Goal: Find contact information: Find contact information

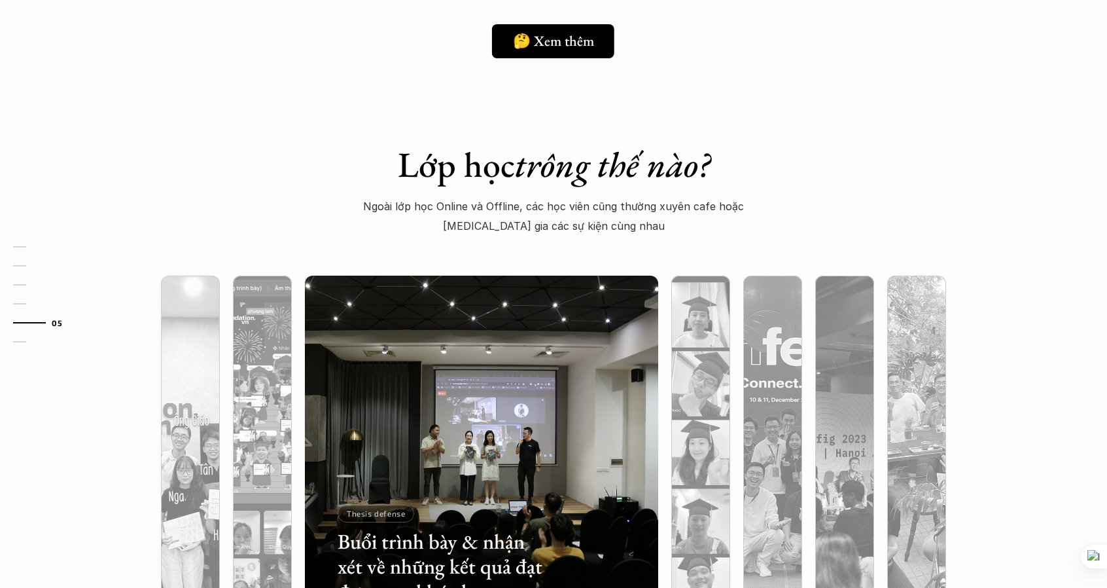
scroll to position [4057, 0]
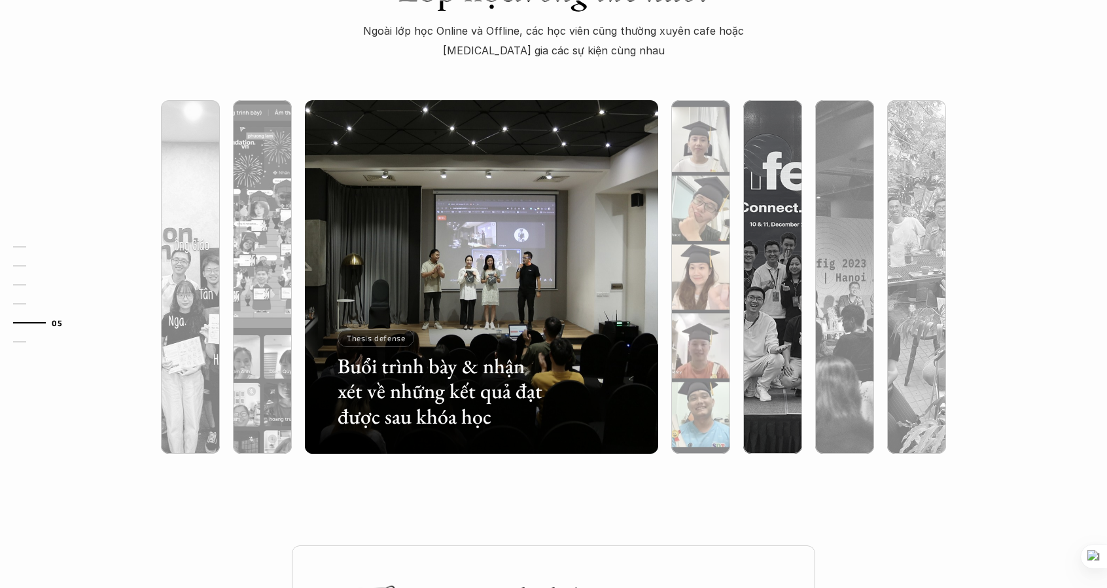
click at [709, 307] on div at bounding box center [700, 346] width 59 height 213
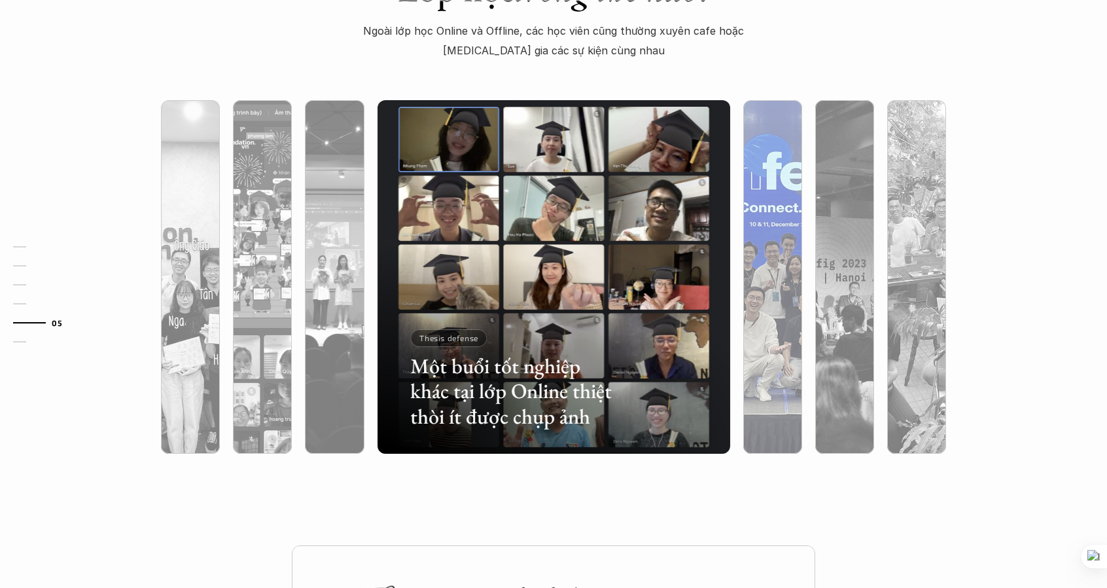
click at [749, 295] on div at bounding box center [772, 346] width 59 height 213
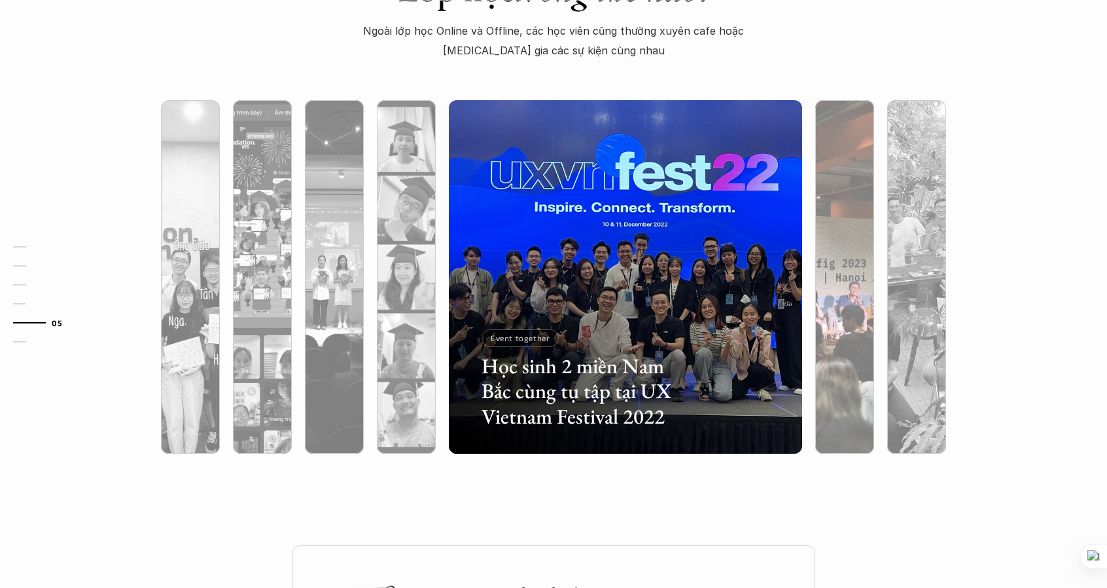
click at [832, 273] on div at bounding box center [844, 346] width 59 height 213
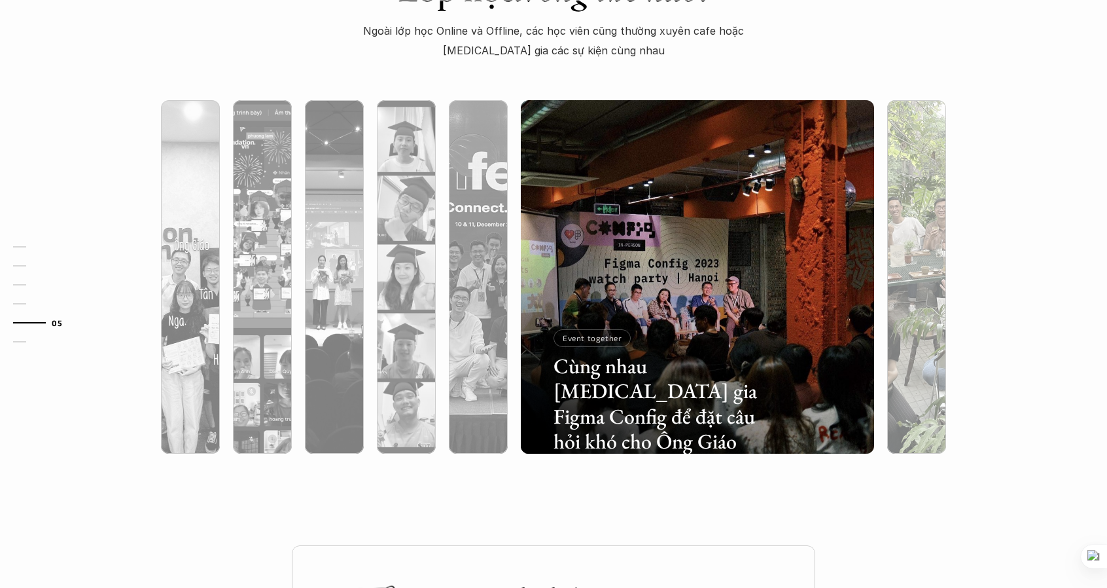
click at [897, 273] on div at bounding box center [916, 346] width 59 height 213
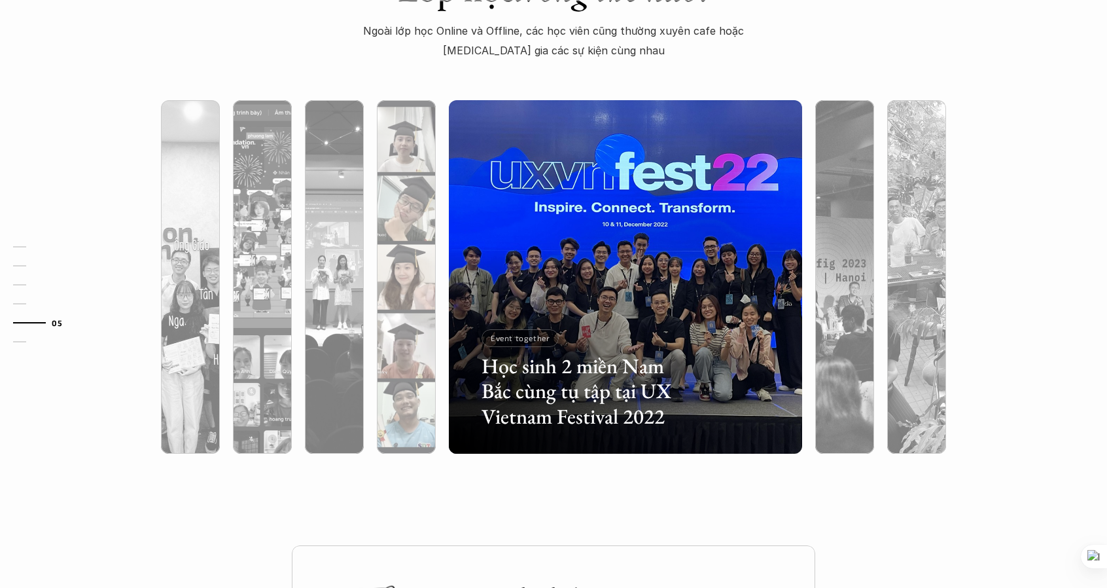
click at [425, 270] on div at bounding box center [406, 346] width 59 height 213
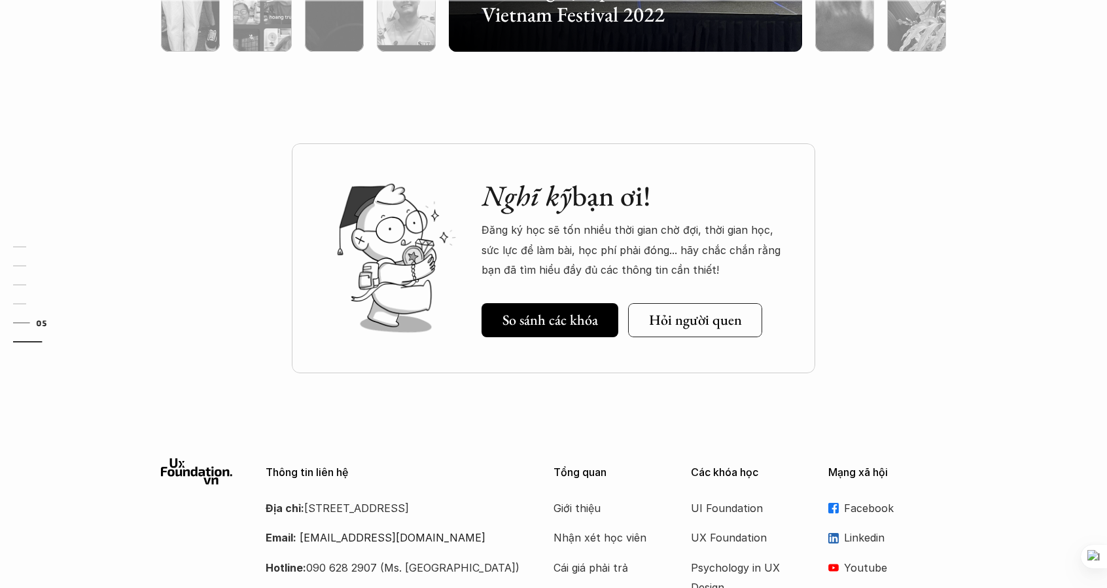
scroll to position [4592, 0]
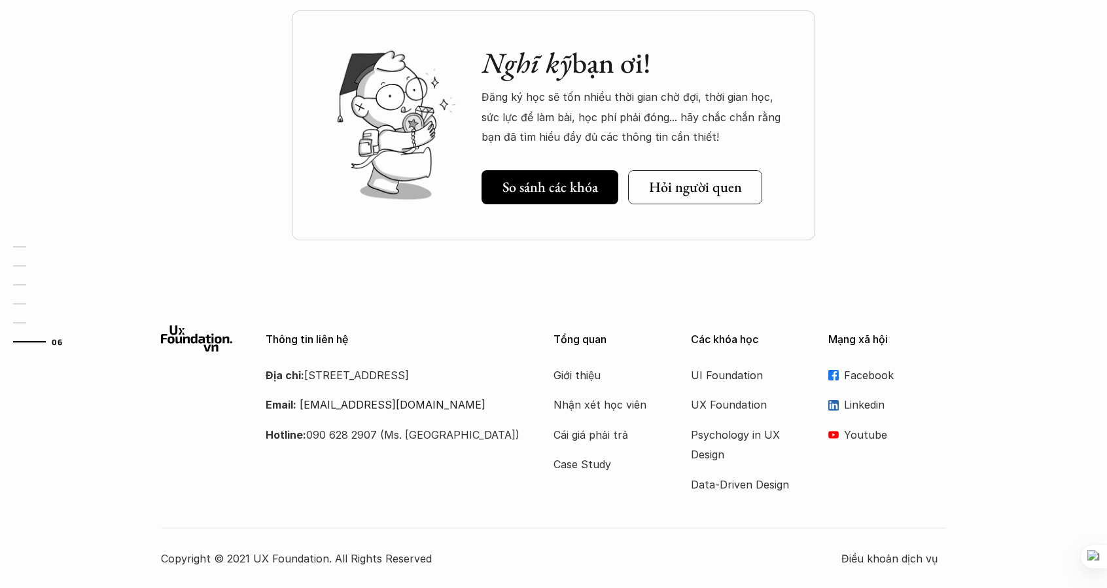
drag, startPoint x: 395, startPoint y: 376, endPoint x: 424, endPoint y: 376, distance: 28.8
click at [424, 376] on p "Địa chỉ: [STREET_ADDRESS]" at bounding box center [393, 375] width 255 height 20
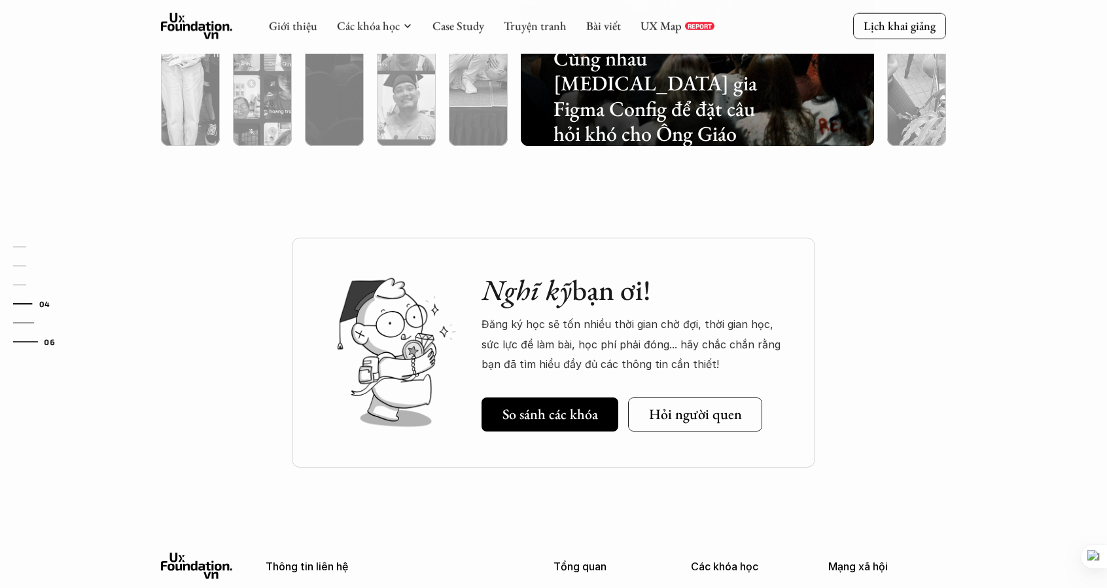
scroll to position [4265, 0]
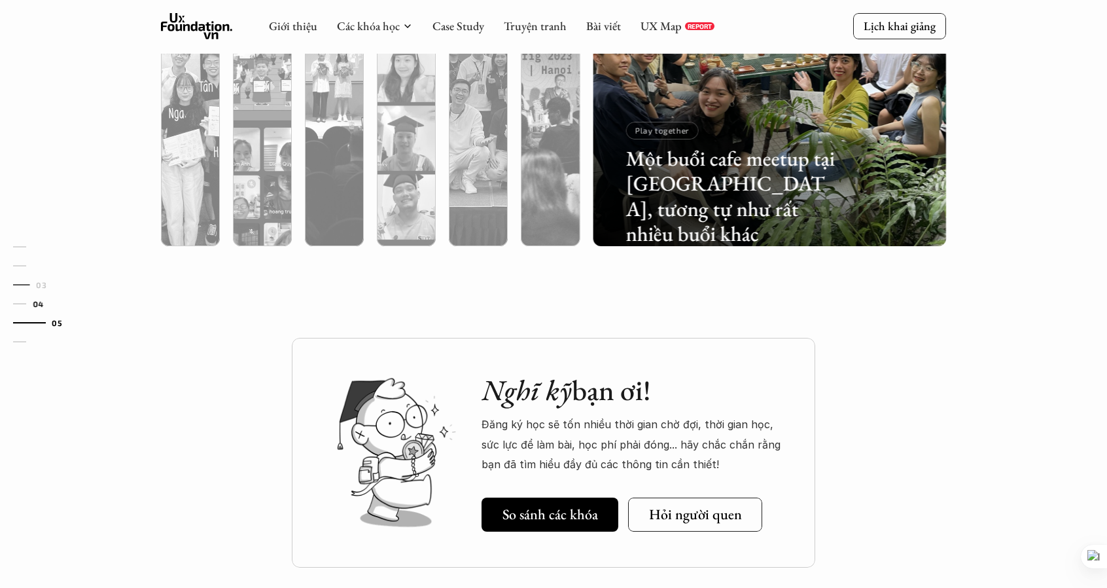
click at [19, 280] on link "03" at bounding box center [44, 285] width 62 height 16
